Goal: Navigation & Orientation: Find specific page/section

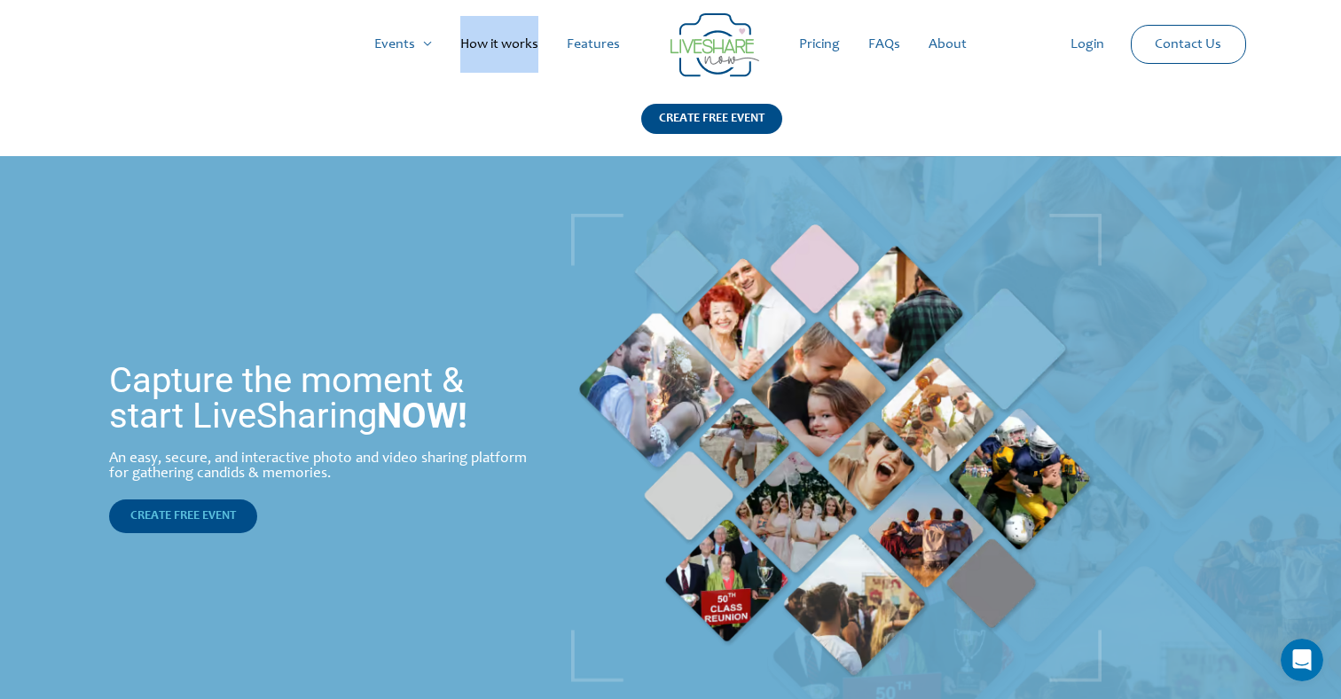
click at [201, 528] on link "CREATE FREE EVENT" at bounding box center [183, 516] width 148 height 34
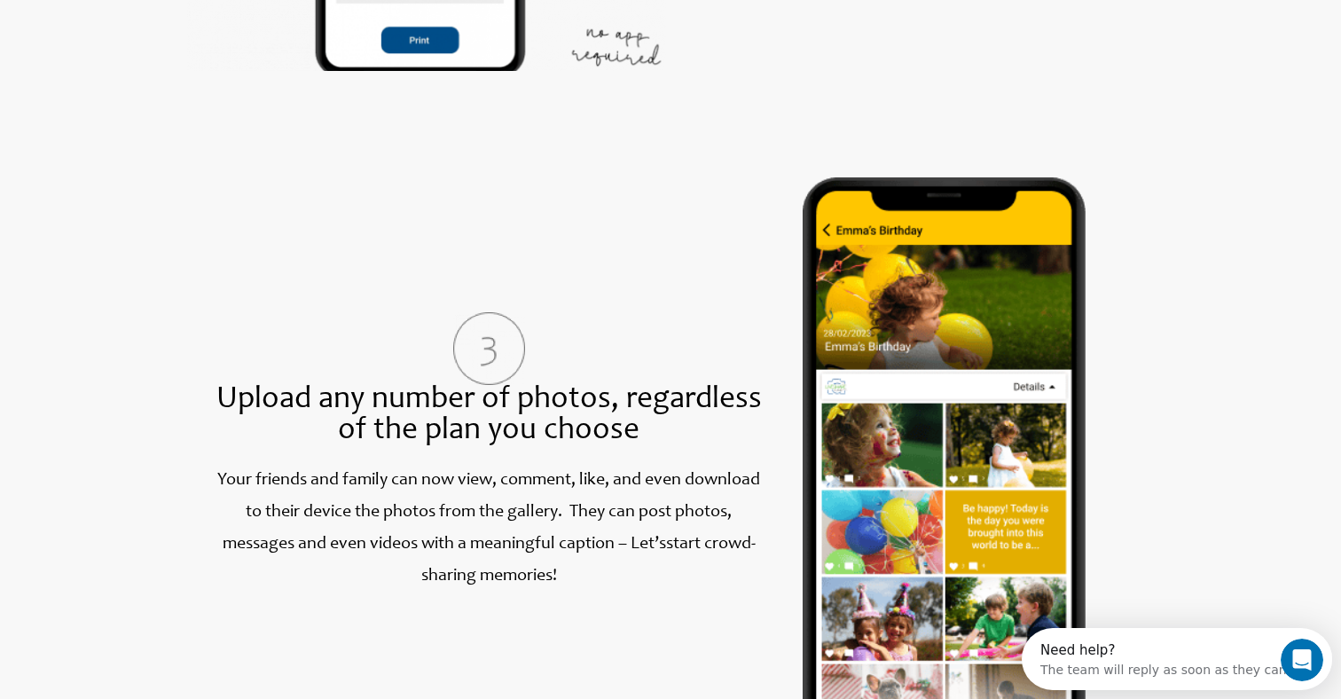
scroll to position [1725, 0]
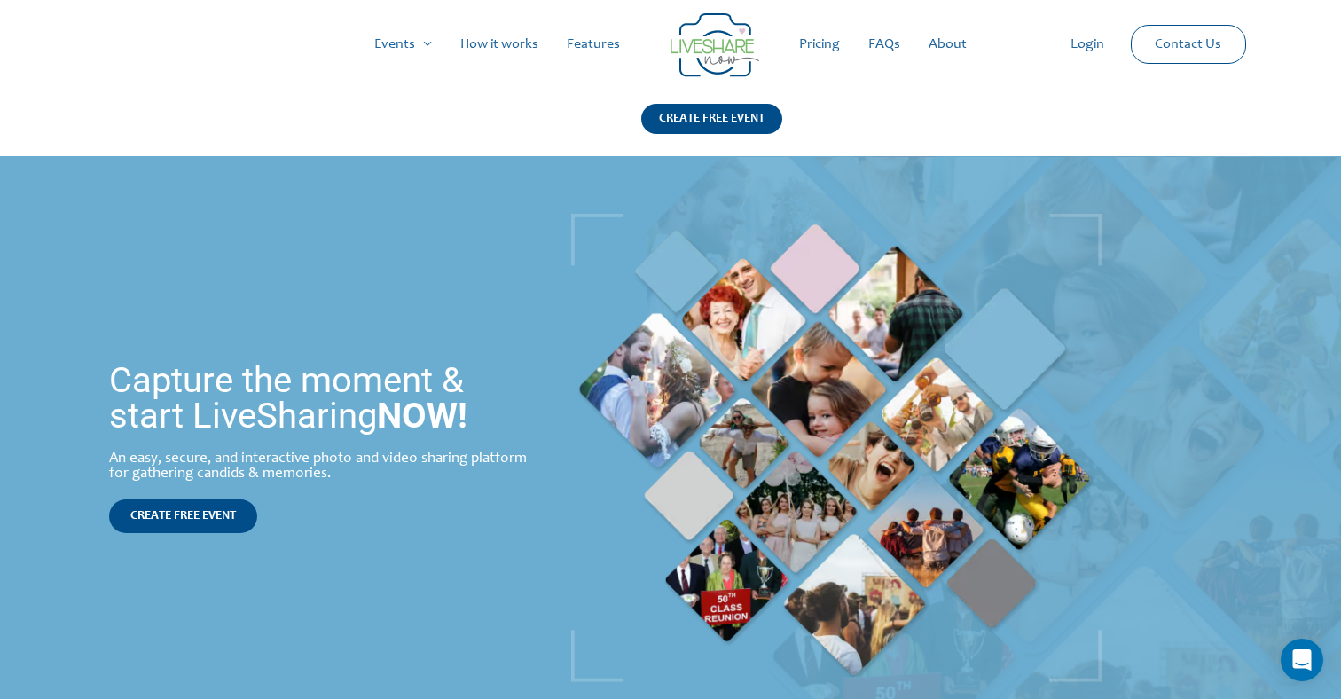
click at [816, 40] on link "Pricing" at bounding box center [819, 44] width 69 height 57
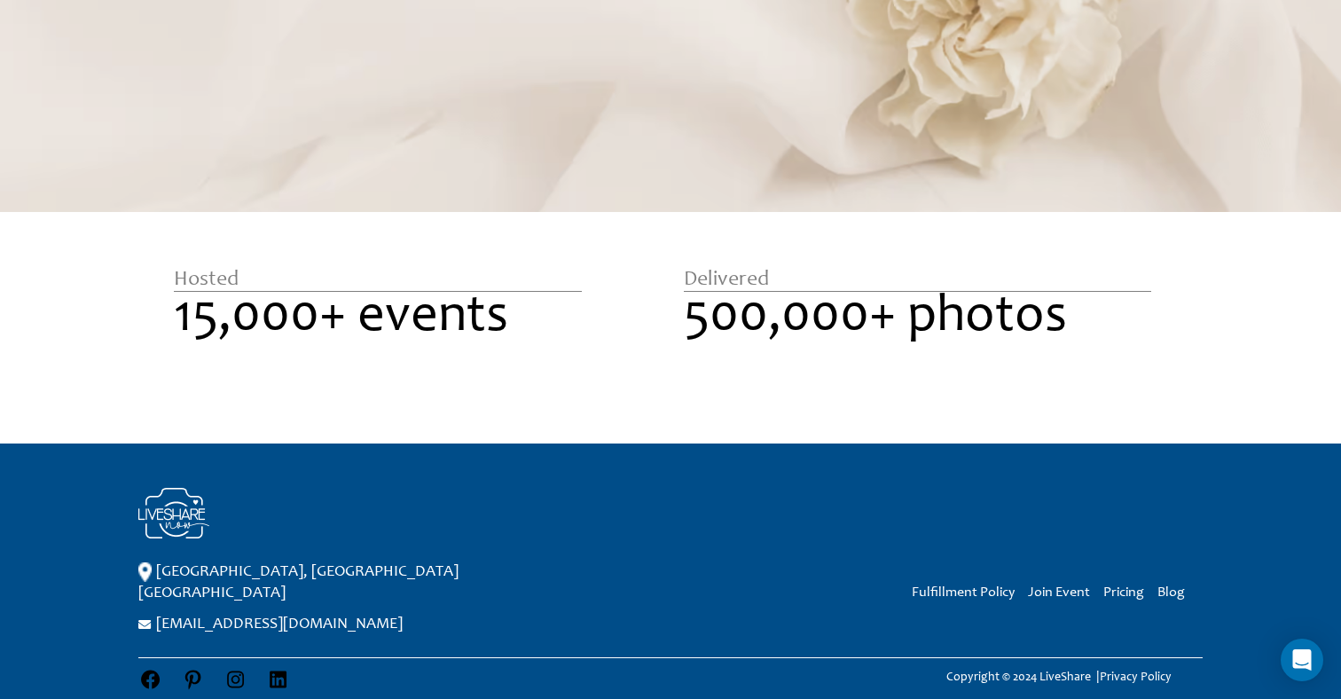
scroll to position [1672, 0]
